Goal: Task Accomplishment & Management: Use online tool/utility

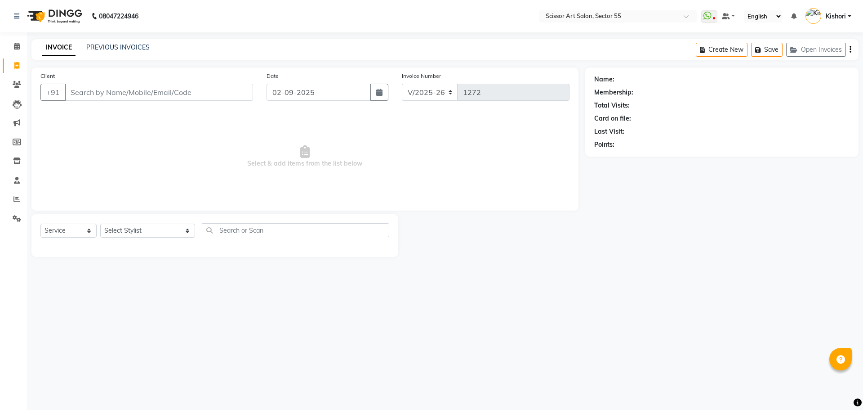
select select "4753"
select select "service"
click at [20, 199] on icon at bounding box center [16, 199] width 7 height 7
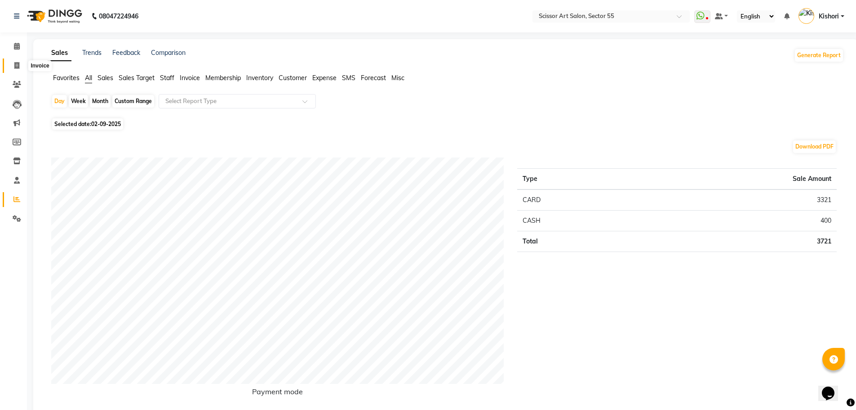
click at [19, 66] on icon at bounding box center [16, 65] width 5 height 7
select select "4753"
select select "service"
